Goal: Task Accomplishment & Management: Manage account settings

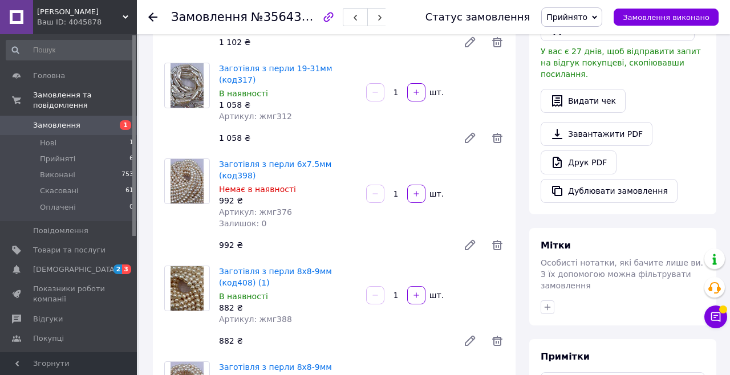
scroll to position [291, 0]
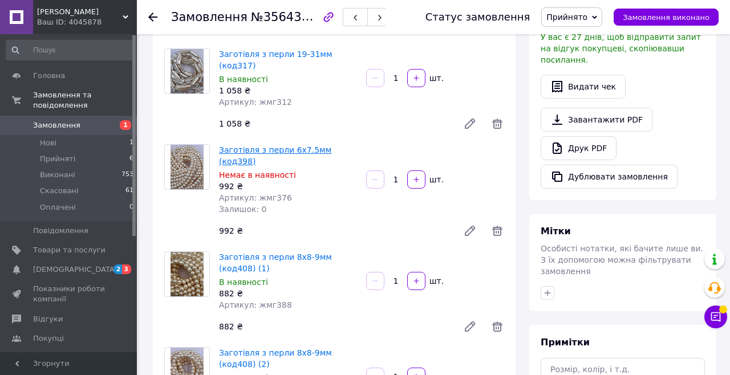
click at [331, 145] on link "Заготівля з перли 6х7.5мм (код398)" at bounding box center [275, 155] width 112 height 21
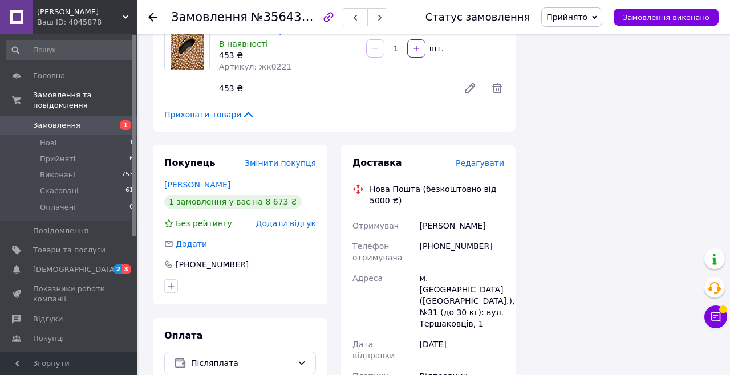
scroll to position [935, 0]
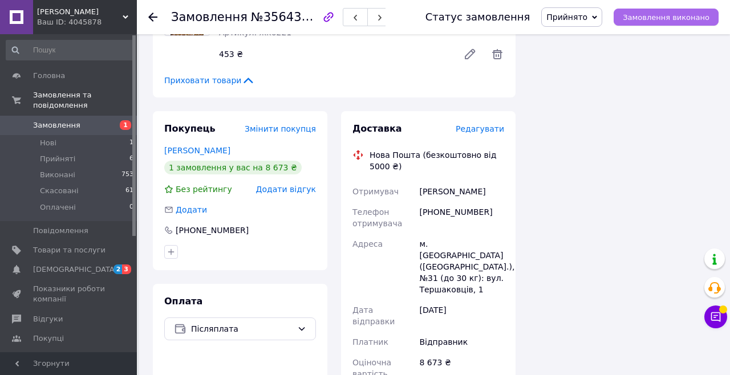
click at [650, 19] on span "Замовлення виконано" at bounding box center [666, 17] width 87 height 9
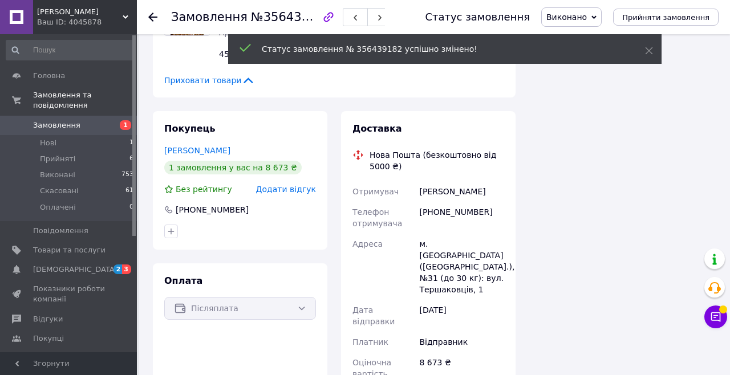
click at [446, 202] on div "[PHONE_NUMBER]" at bounding box center [462, 218] width 90 height 32
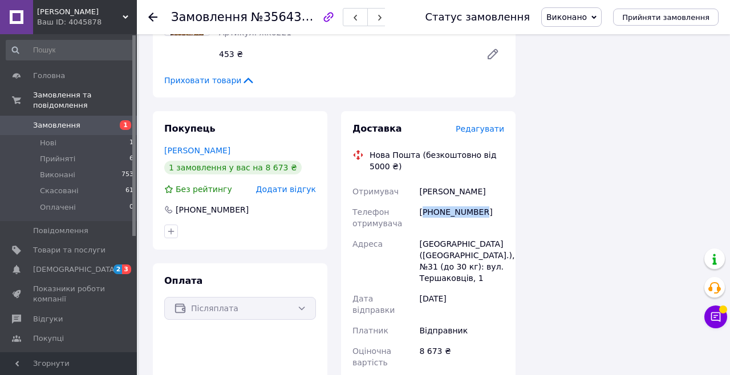
copy div "380671725152"
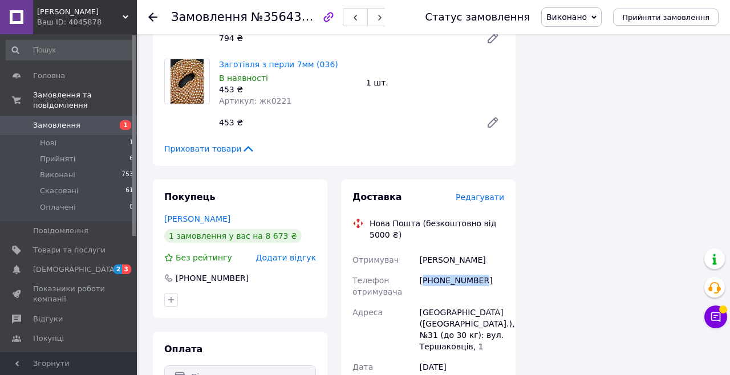
scroll to position [866, 0]
click at [79, 156] on li "Прийняті 6" at bounding box center [70, 159] width 140 height 16
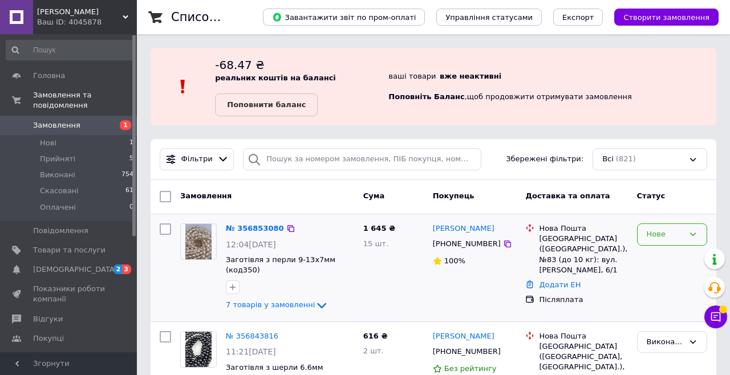
click at [654, 236] on div "Нове" at bounding box center [665, 235] width 37 height 12
click at [654, 258] on li "Прийнято" at bounding box center [672, 258] width 69 height 21
